Goal: Book appointment/travel/reservation

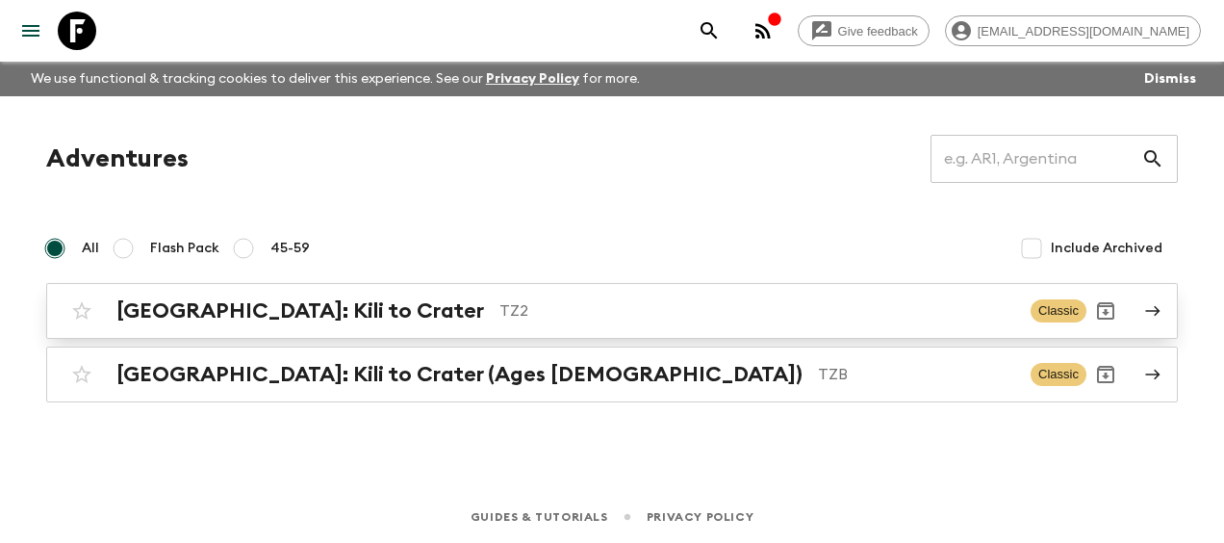
click at [194, 296] on div "[GEOGRAPHIC_DATA]: Kili to Crater TZ2 Classic" at bounding box center [575, 311] width 1024 height 38
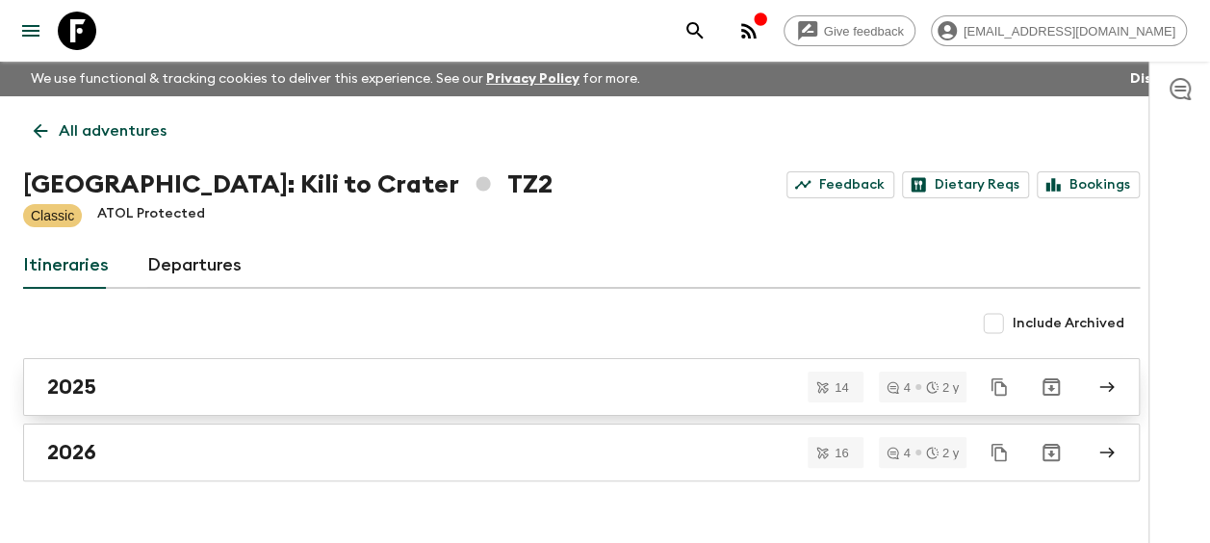
click at [96, 382] on div "2025" at bounding box center [563, 386] width 1032 height 25
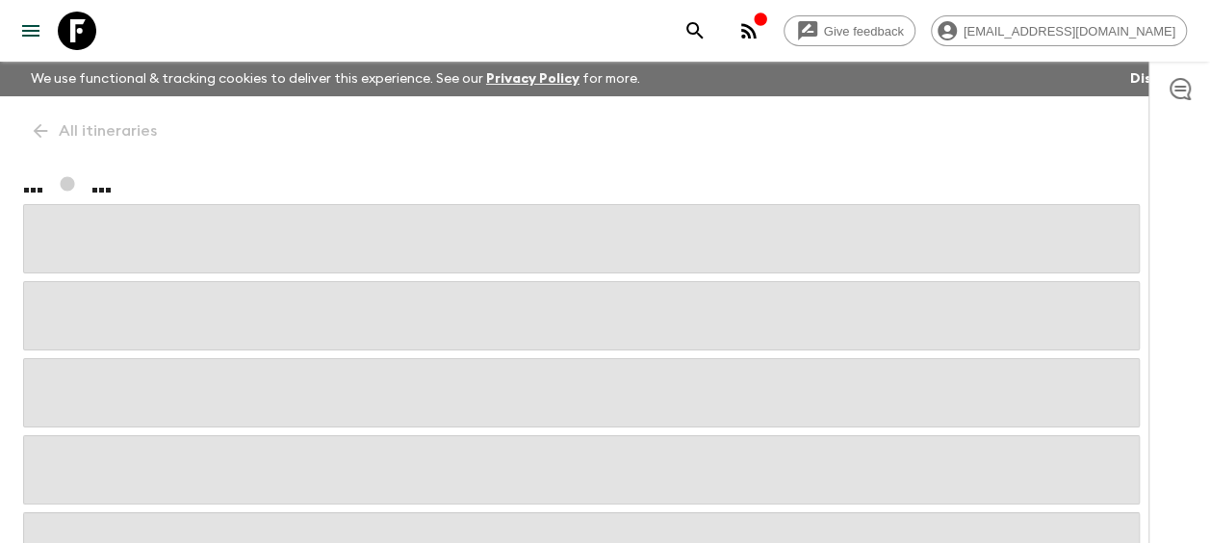
click at [96, 382] on span at bounding box center [581, 392] width 1116 height 69
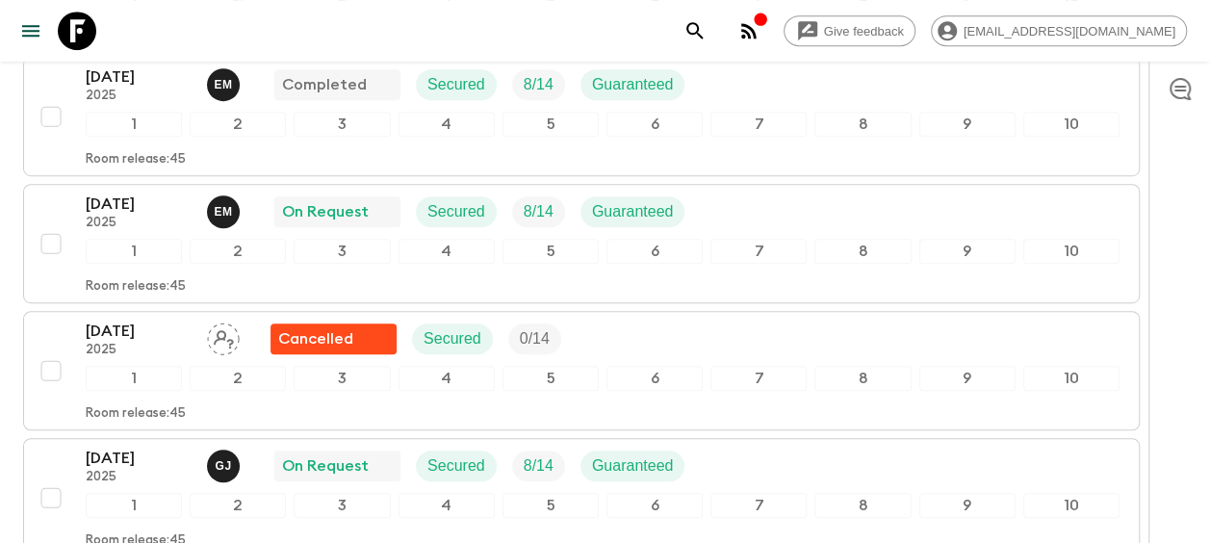
scroll to position [481, 0]
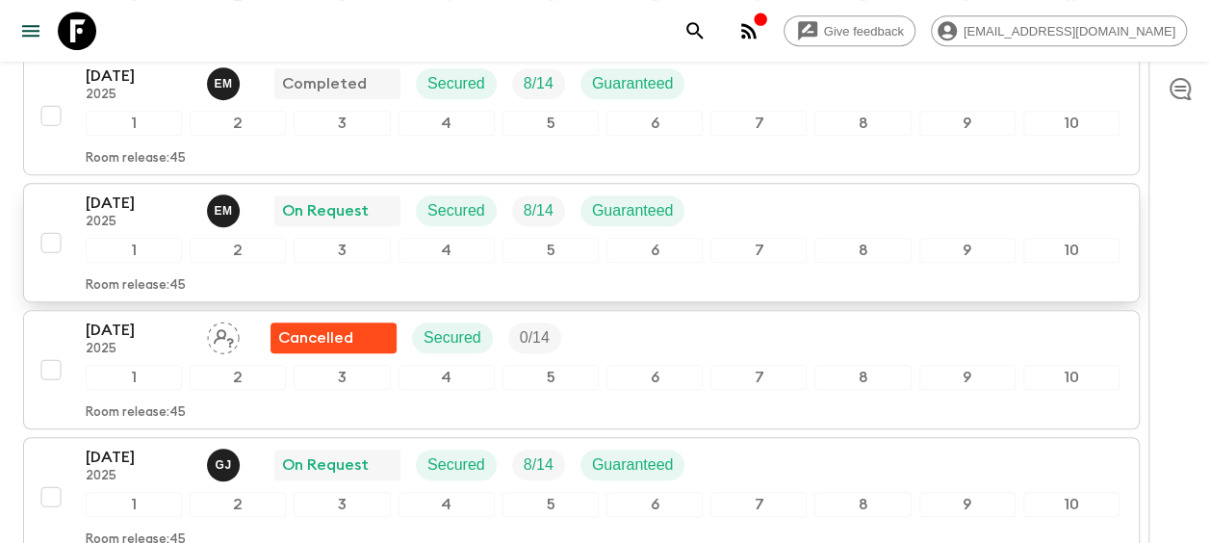
click at [115, 206] on p "[DATE]" at bounding box center [139, 203] width 106 height 23
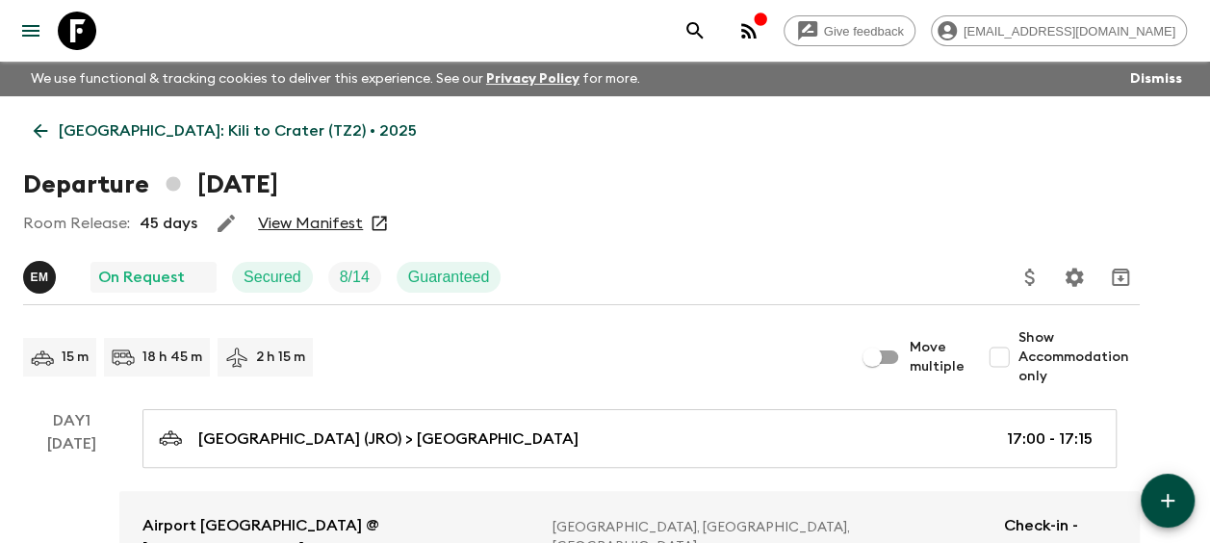
click at [310, 217] on link "View Manifest" at bounding box center [310, 223] width 105 height 19
